Goal: Task Accomplishment & Management: Check status

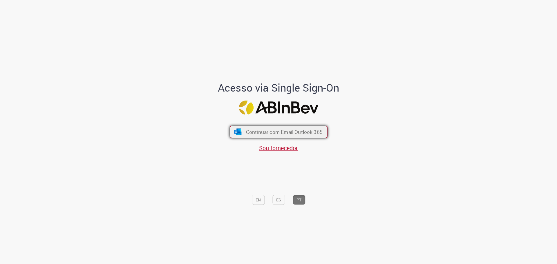
click at [255, 128] on button "Continuar com Email Outlook 365" at bounding box center [279, 132] width 98 height 12
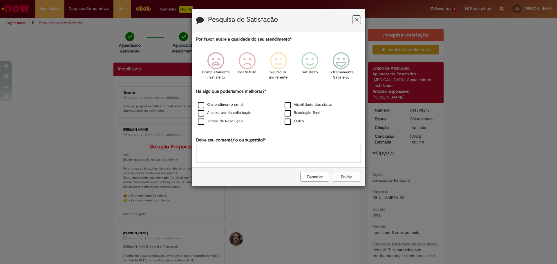
click at [359, 19] on button "Feedback" at bounding box center [356, 19] width 9 height 9
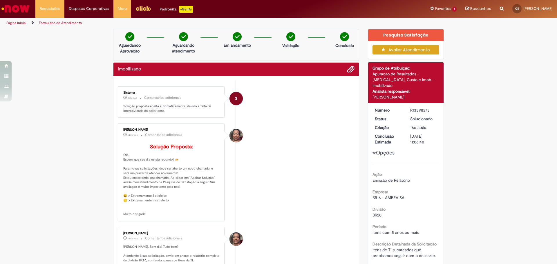
click at [263, 136] on li "[PERSON_NAME] 14d atrás 14 dias atrás Comentários adicionais Solução Proposta: …" at bounding box center [236, 173] width 237 height 98
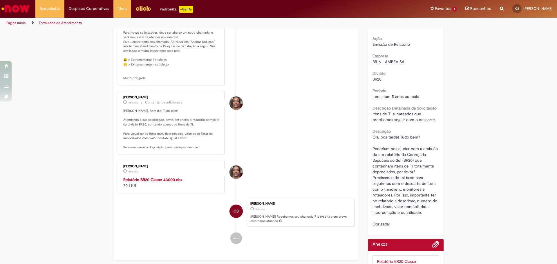
scroll to position [174, 0]
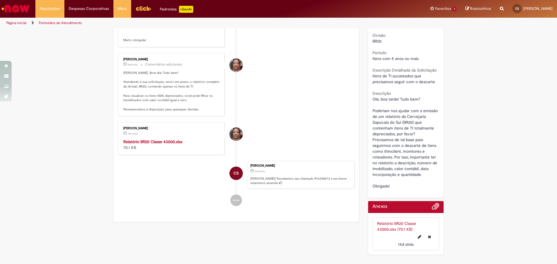
click at [167, 145] on strong "Relatório BR20 Classe 43000.xlsx" at bounding box center [152, 141] width 59 height 5
drag, startPoint x: 504, startPoint y: 0, endPoint x: 444, endPoint y: 34, distance: 68.5
click at [444, 34] on div "Pesquisa Satisfação Avaliar Atendimento Detalhes do tíquete Grupo de Atribuição…" at bounding box center [406, 56] width 85 height 403
drag, startPoint x: 503, startPoint y: 1, endPoint x: 351, endPoint y: 70, distance: 166.6
click at [351, 70] on li "Larissa Santos 14d atrás 14 dias atrás Comentários adicionais Olá, Caroline. Bo…" at bounding box center [236, 84] width 237 height 63
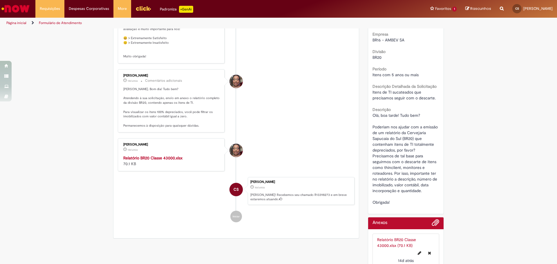
scroll to position [145, 0]
